Goal: Task Accomplishment & Management: Use online tool/utility

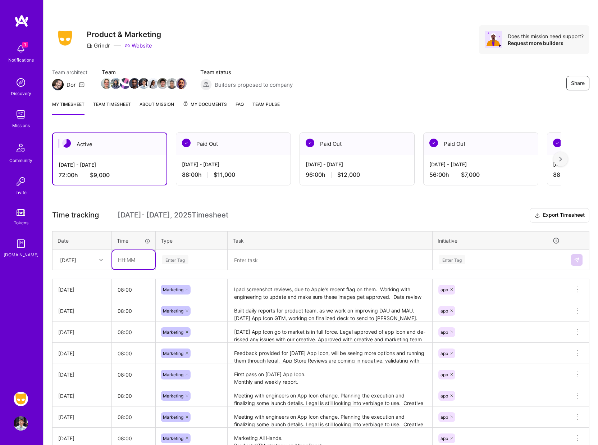
click at [137, 257] on input "text" at bounding box center [133, 259] width 43 height 19
type input "08:00"
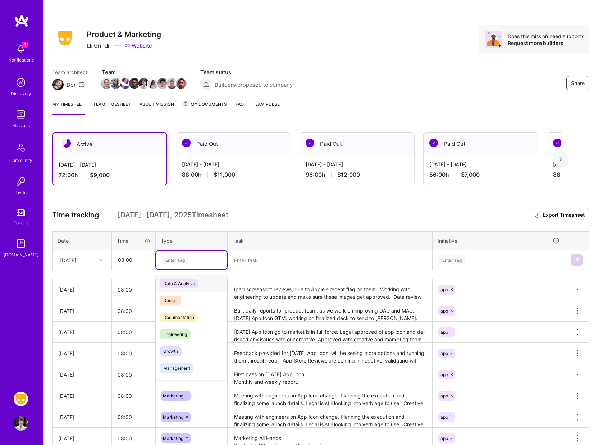
click at [181, 259] on div "Enter Tag" at bounding box center [175, 259] width 27 height 11
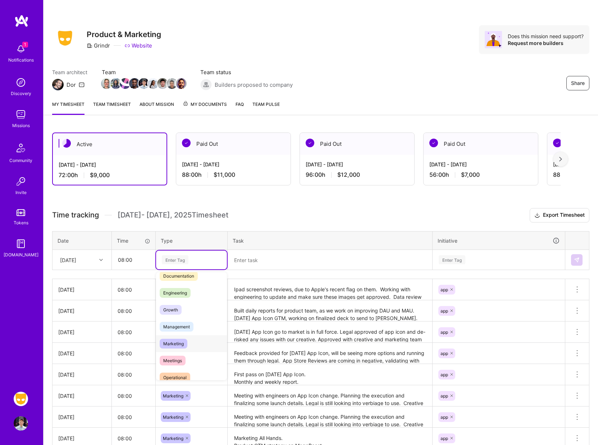
click at [178, 346] on span "Marketing" at bounding box center [174, 343] width 28 height 10
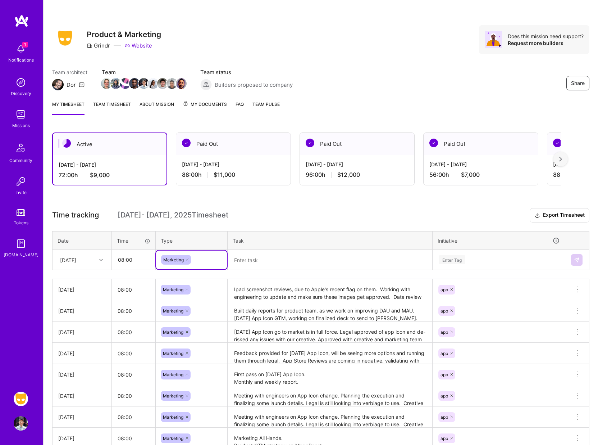
click at [260, 257] on textarea at bounding box center [329, 259] width 203 height 19
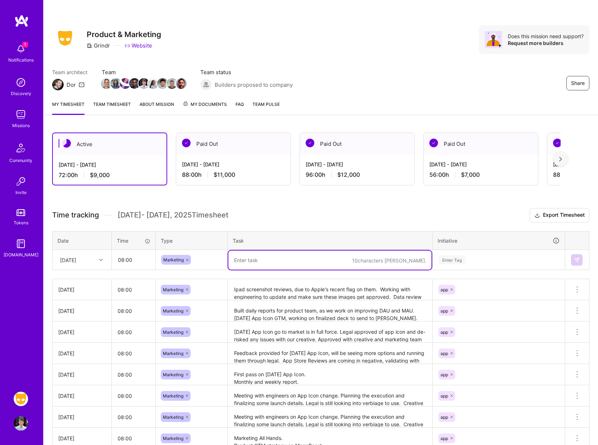
click at [246, 258] on textarea at bounding box center [329, 259] width 203 height 19
type textarea "F"
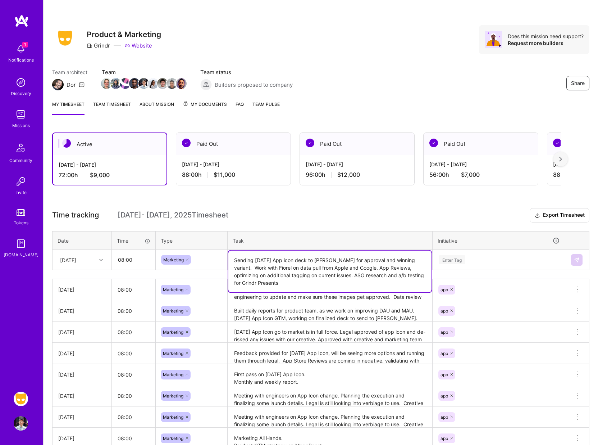
type textarea "Sending [DATE] App icon deck to [PERSON_NAME] for approval and winning variant.…"
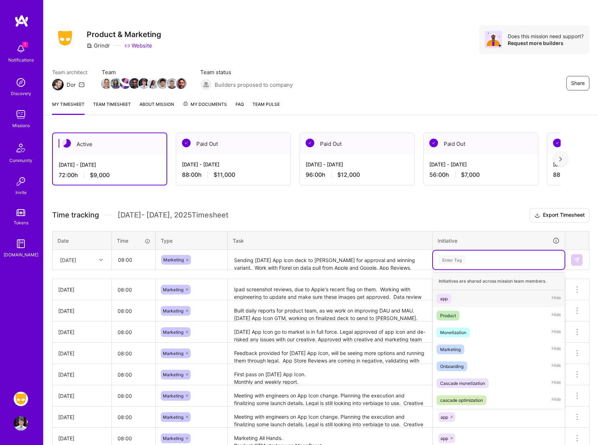
click at [450, 265] on div "Enter Tag" at bounding box center [499, 259] width 132 height 19
click at [446, 298] on div "app" at bounding box center [444, 299] width 8 height 8
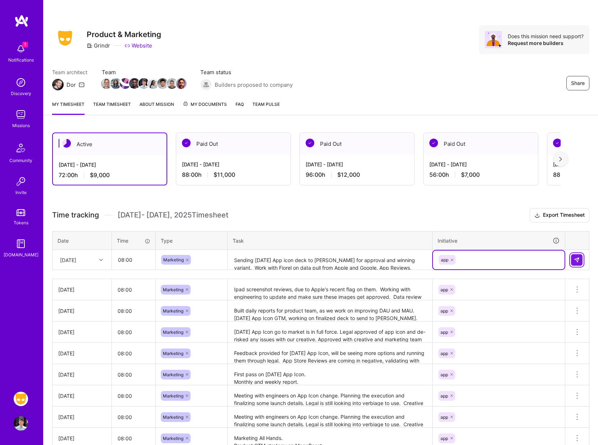
click at [578, 259] on img at bounding box center [577, 260] width 6 height 6
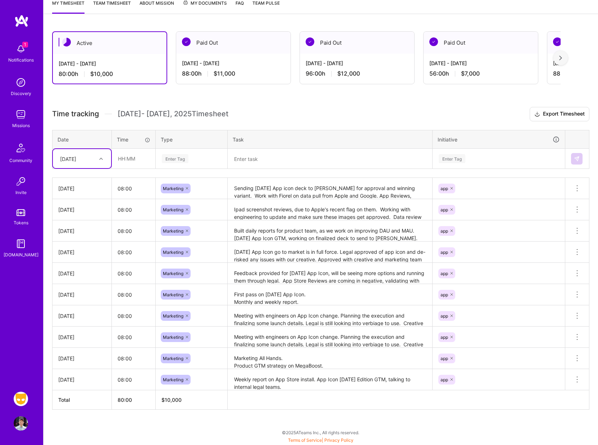
scroll to position [0, 0]
